Goal: Check status: Check status

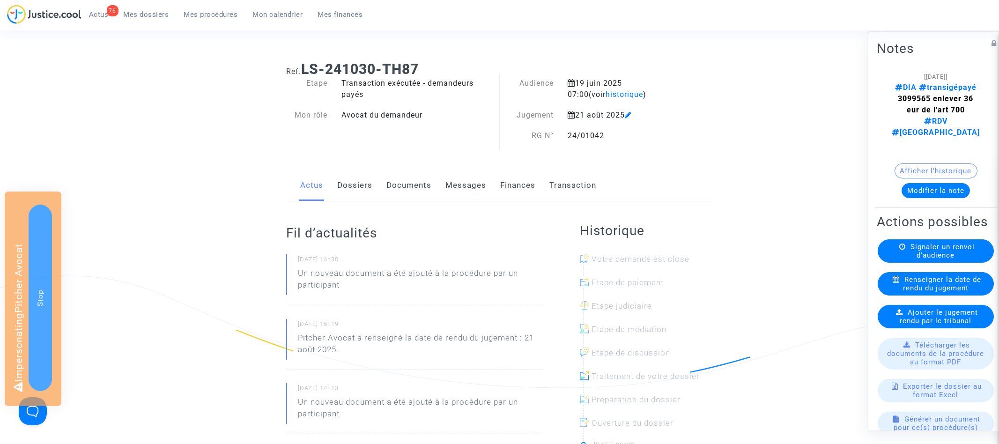
click at [572, 183] on link "Transaction" at bounding box center [572, 185] width 47 height 31
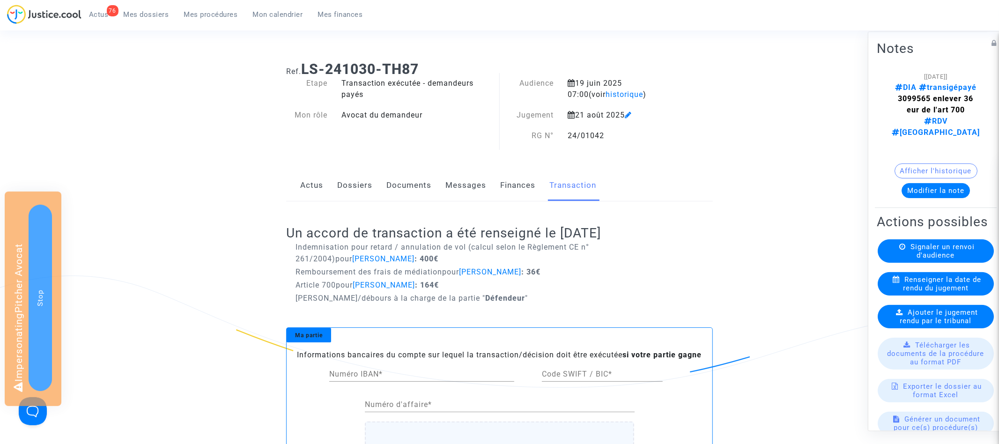
click at [349, 179] on link "Dossiers" at bounding box center [354, 185] width 35 height 31
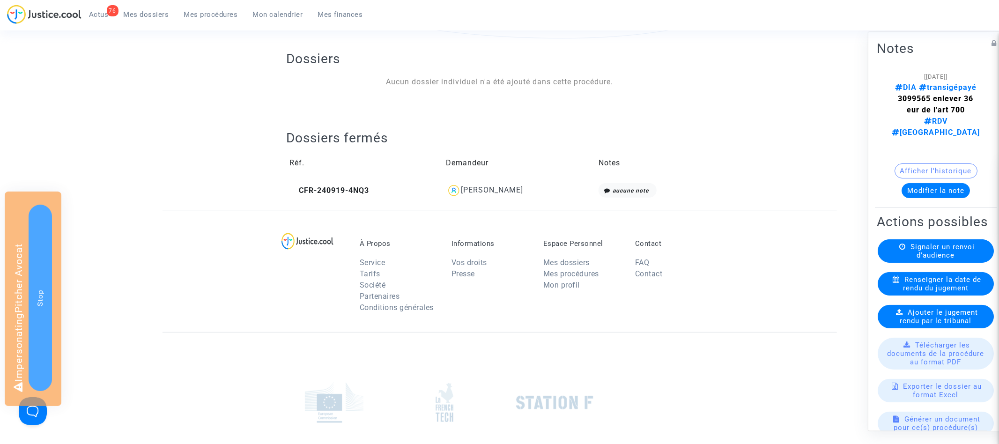
scroll to position [317, 0]
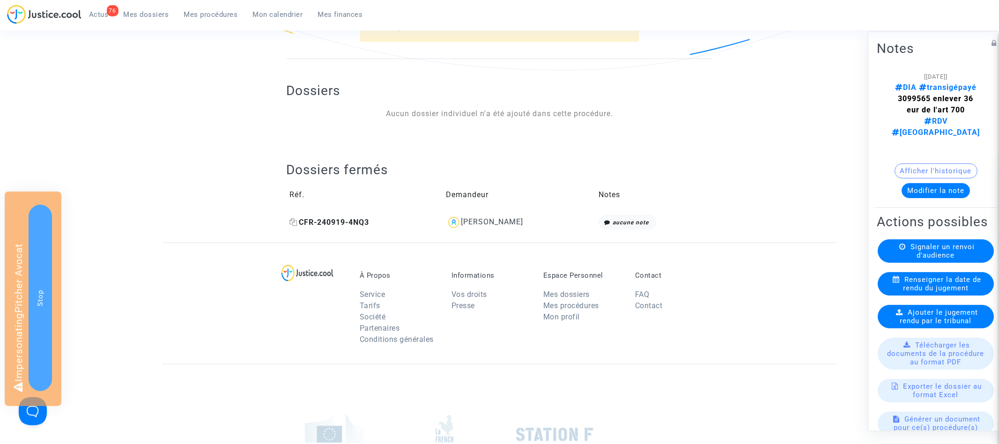
click at [350, 224] on span "CFR-240919-4NQ3" at bounding box center [329, 222] width 80 height 9
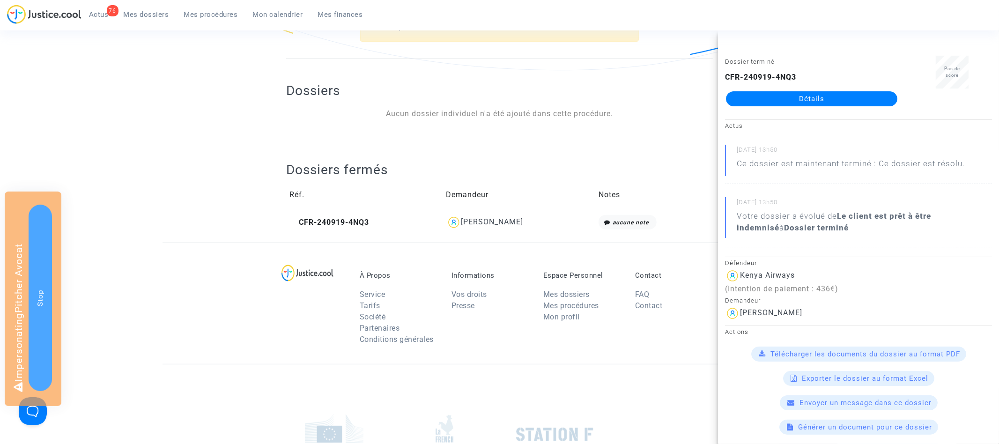
click at [413, 178] on td "Réf." at bounding box center [364, 195] width 157 height 34
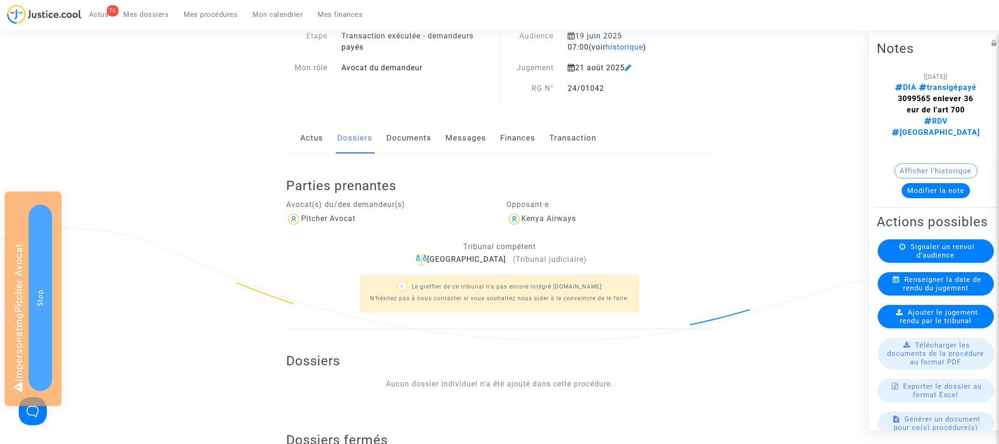
scroll to position [0, 0]
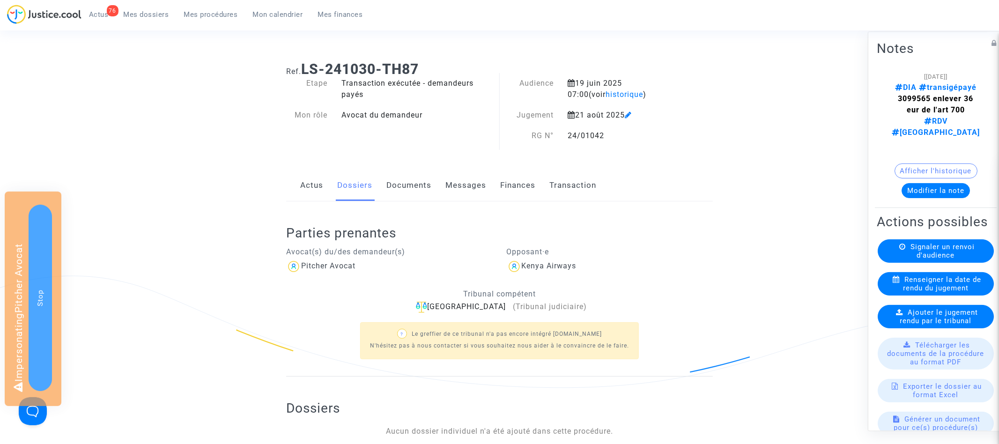
click at [576, 172] on link "Transaction" at bounding box center [572, 185] width 47 height 31
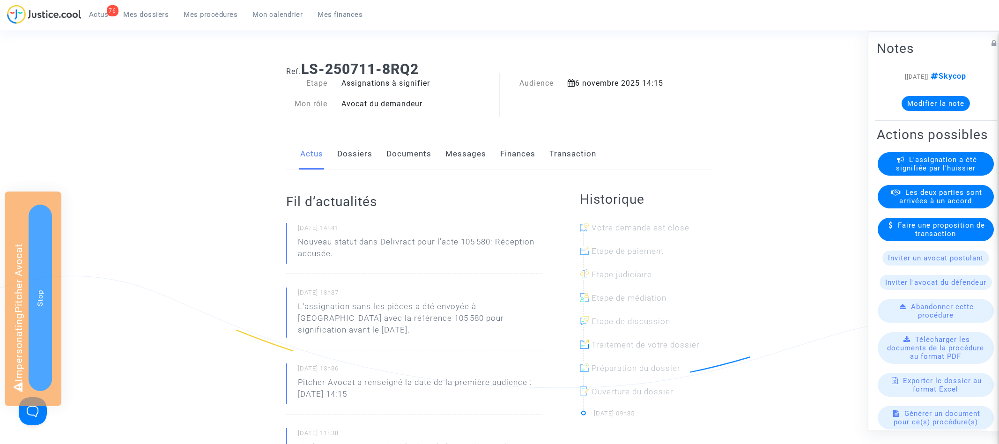
click at [268, 13] on span "Mon calendrier" at bounding box center [278, 14] width 50 height 8
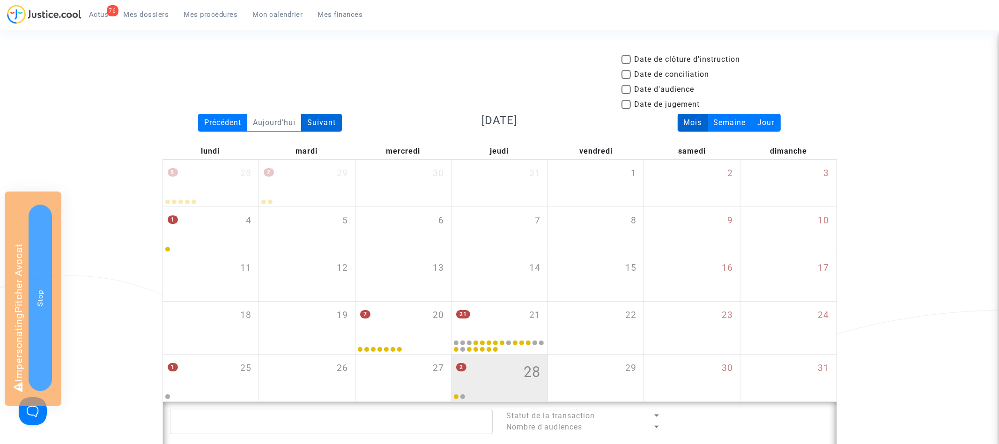
click at [328, 118] on div "Suivant" at bounding box center [321, 123] width 41 height 18
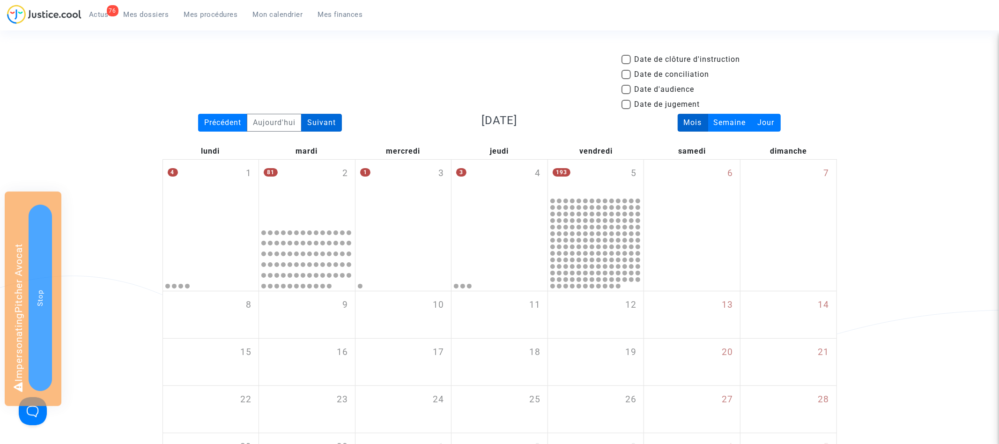
click at [329, 119] on div "Suivant" at bounding box center [321, 123] width 41 height 18
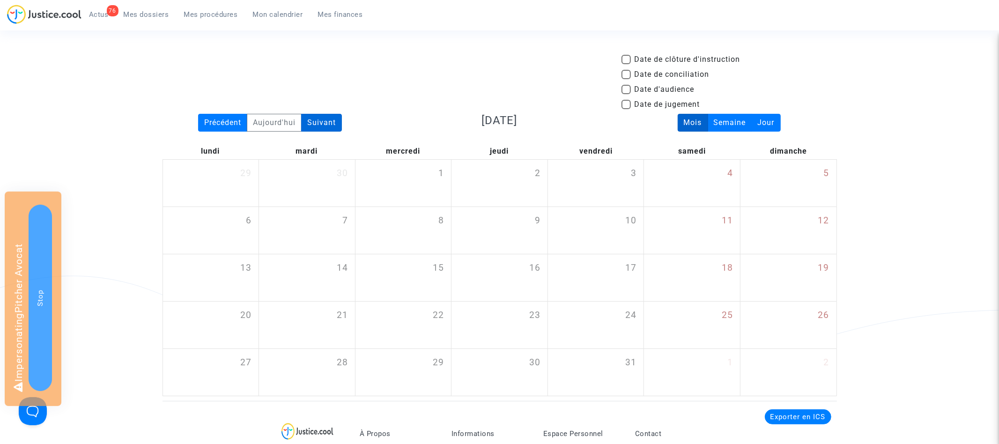
click at [329, 119] on div "Suivant" at bounding box center [321, 123] width 41 height 18
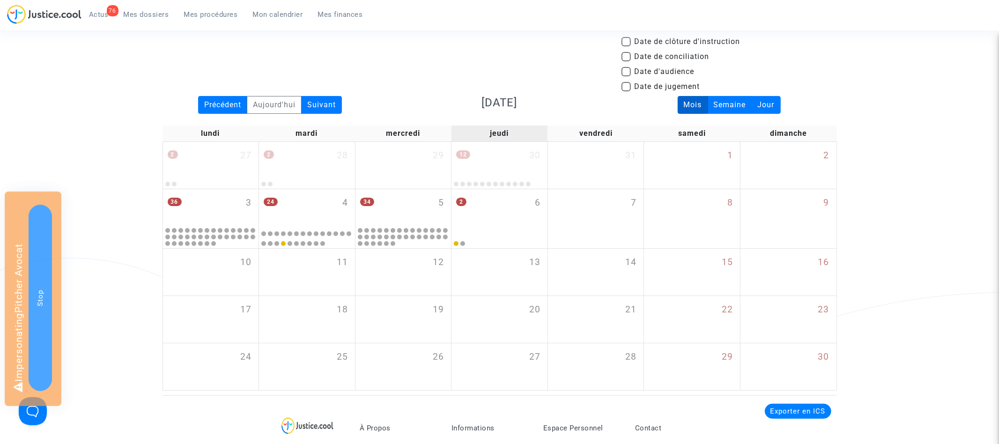
scroll to position [34, 0]
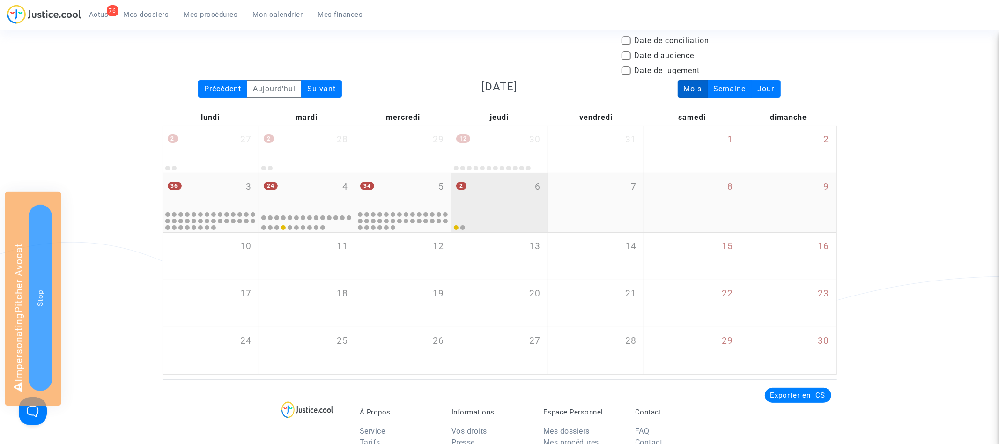
click at [489, 199] on div "2 6" at bounding box center [499, 191] width 96 height 37
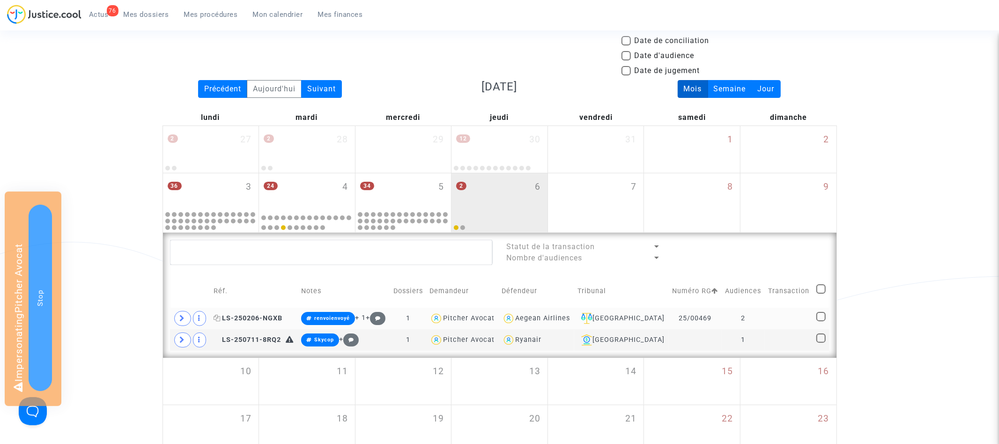
click at [243, 319] on span "LS-250206-NGXB" at bounding box center [248, 318] width 69 height 8
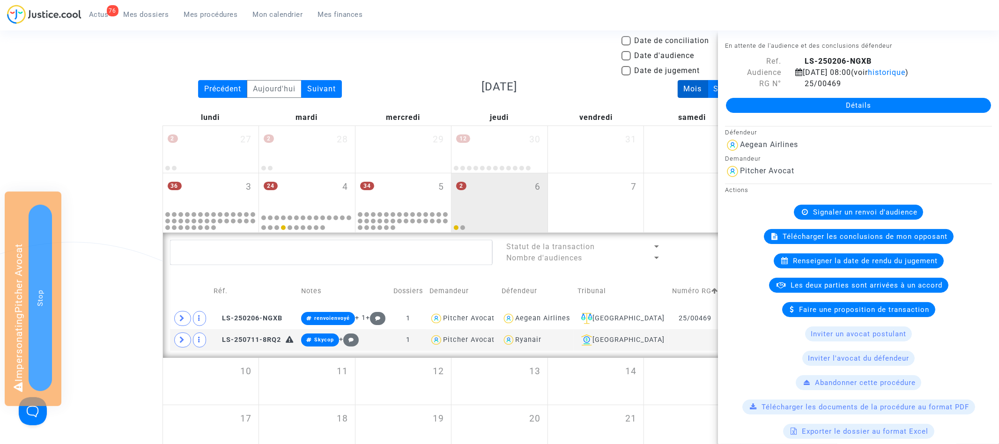
click at [144, 201] on div "Date de clôture d'instruction Date de conciliation Date d'audience Date de juge…" at bounding box center [499, 259] width 999 height 479
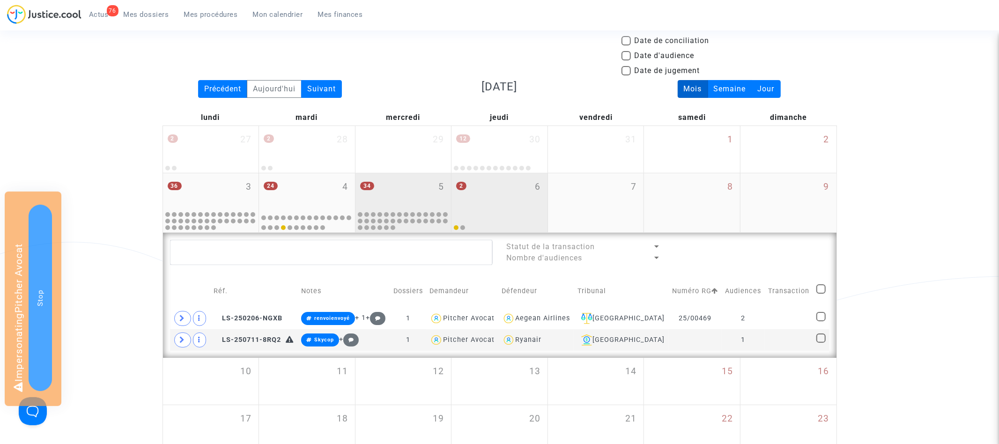
click at [432, 191] on div "34 5" at bounding box center [403, 191] width 96 height 37
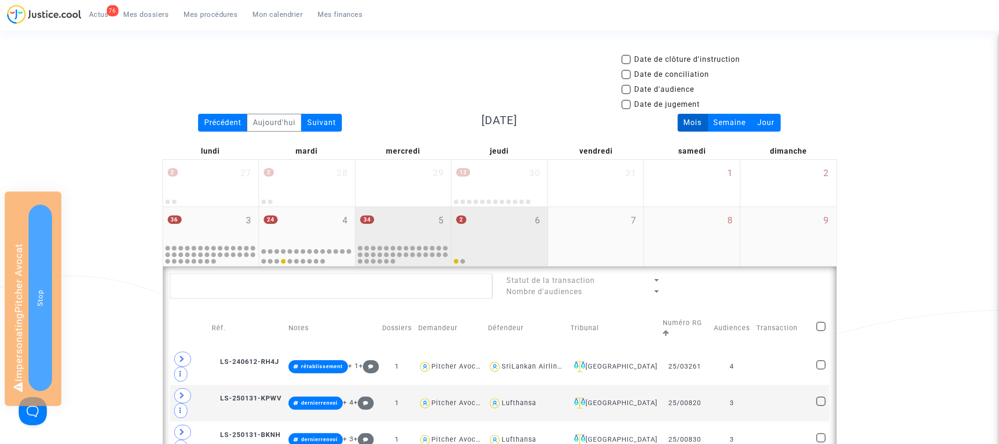
click at [492, 226] on div "2 6" at bounding box center [499, 225] width 96 height 37
